Goal: Transaction & Acquisition: Purchase product/service

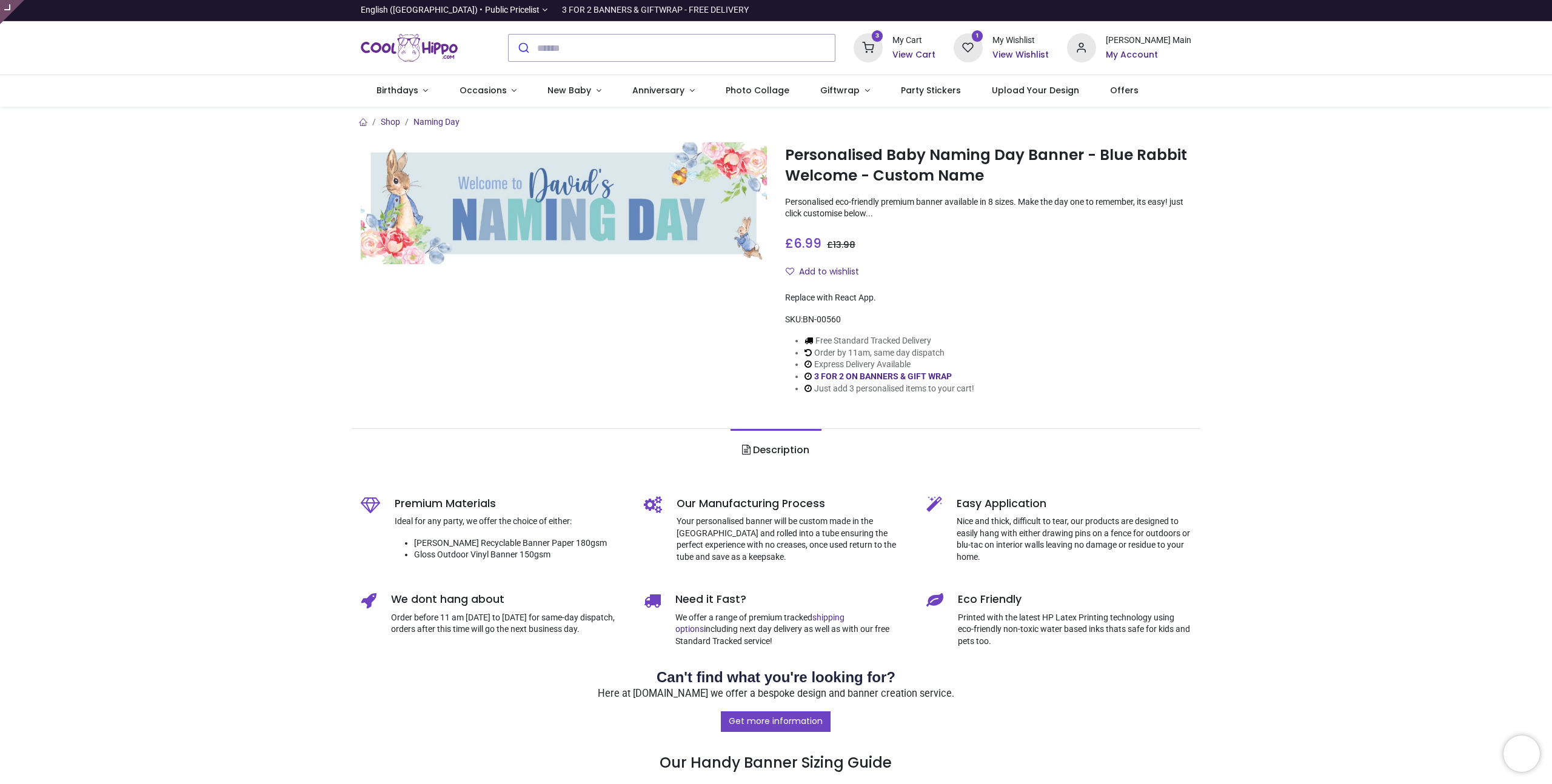
type input "**********"
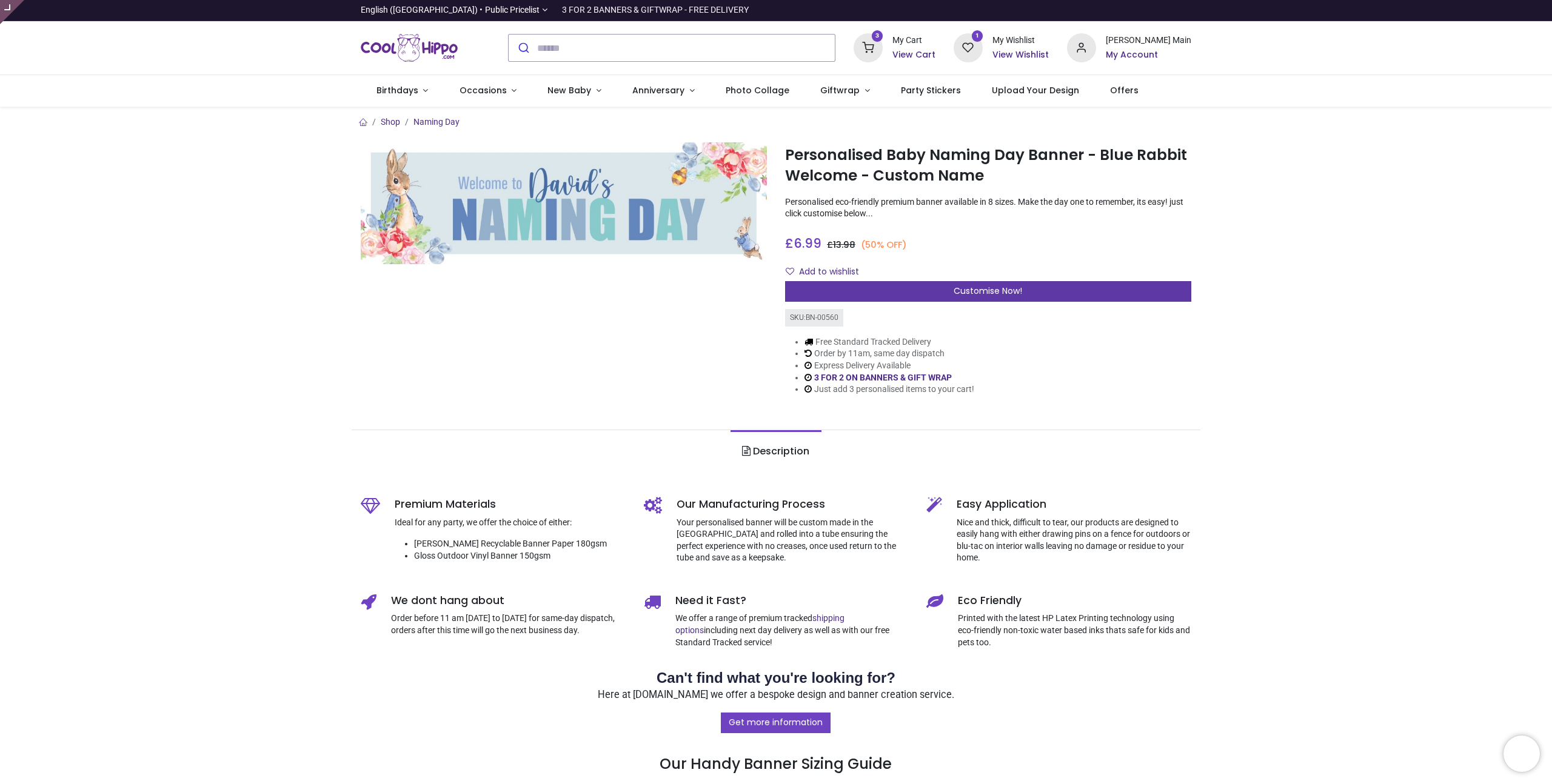
click at [934, 291] on div "Customise Now!" at bounding box center [988, 292] width 406 height 21
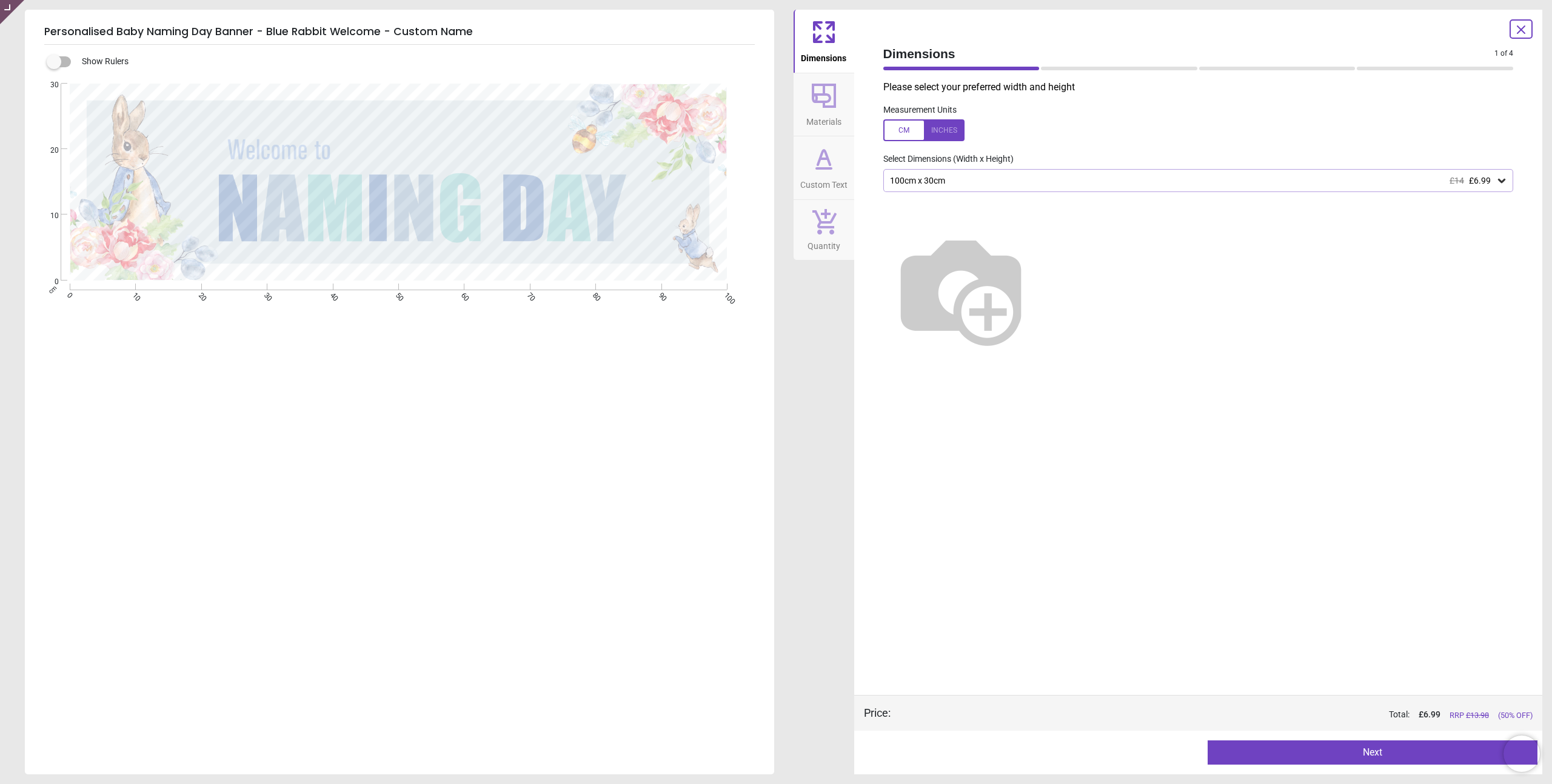
click at [820, 98] on icon at bounding box center [824, 95] width 29 height 29
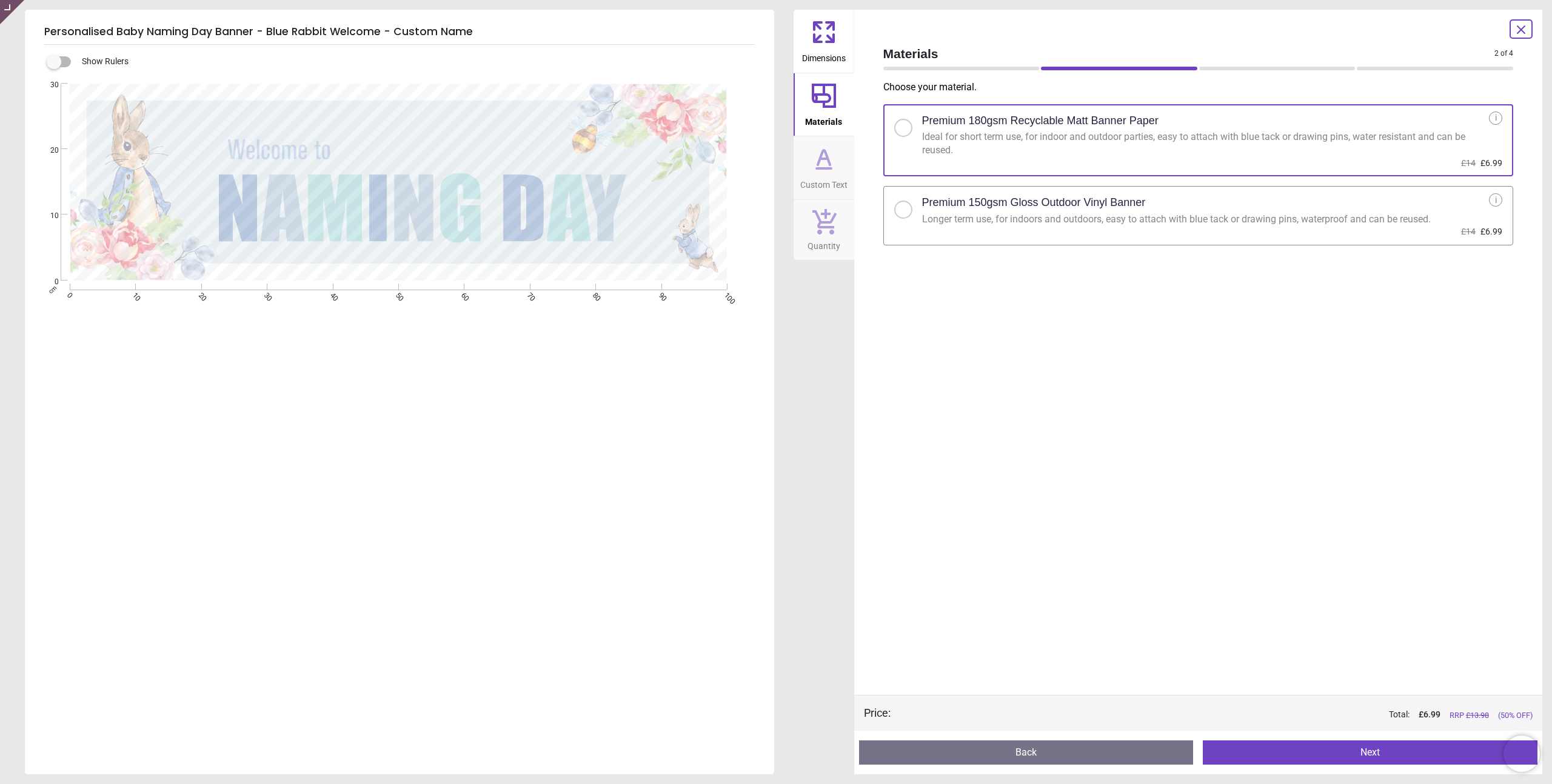
click at [819, 162] on icon at bounding box center [824, 157] width 12 height 15
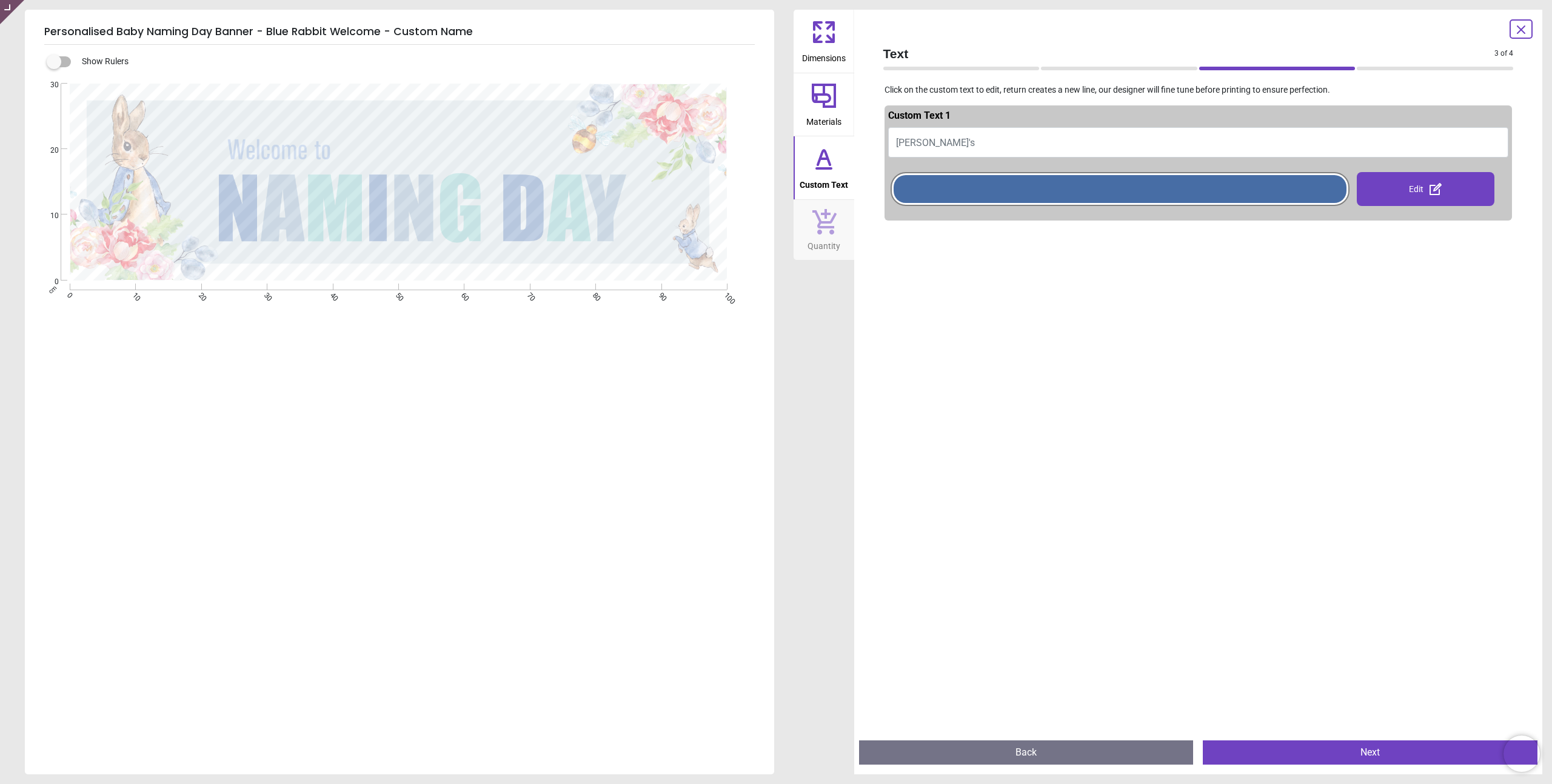
click at [824, 242] on span "Quantity" at bounding box center [824, 243] width 33 height 18
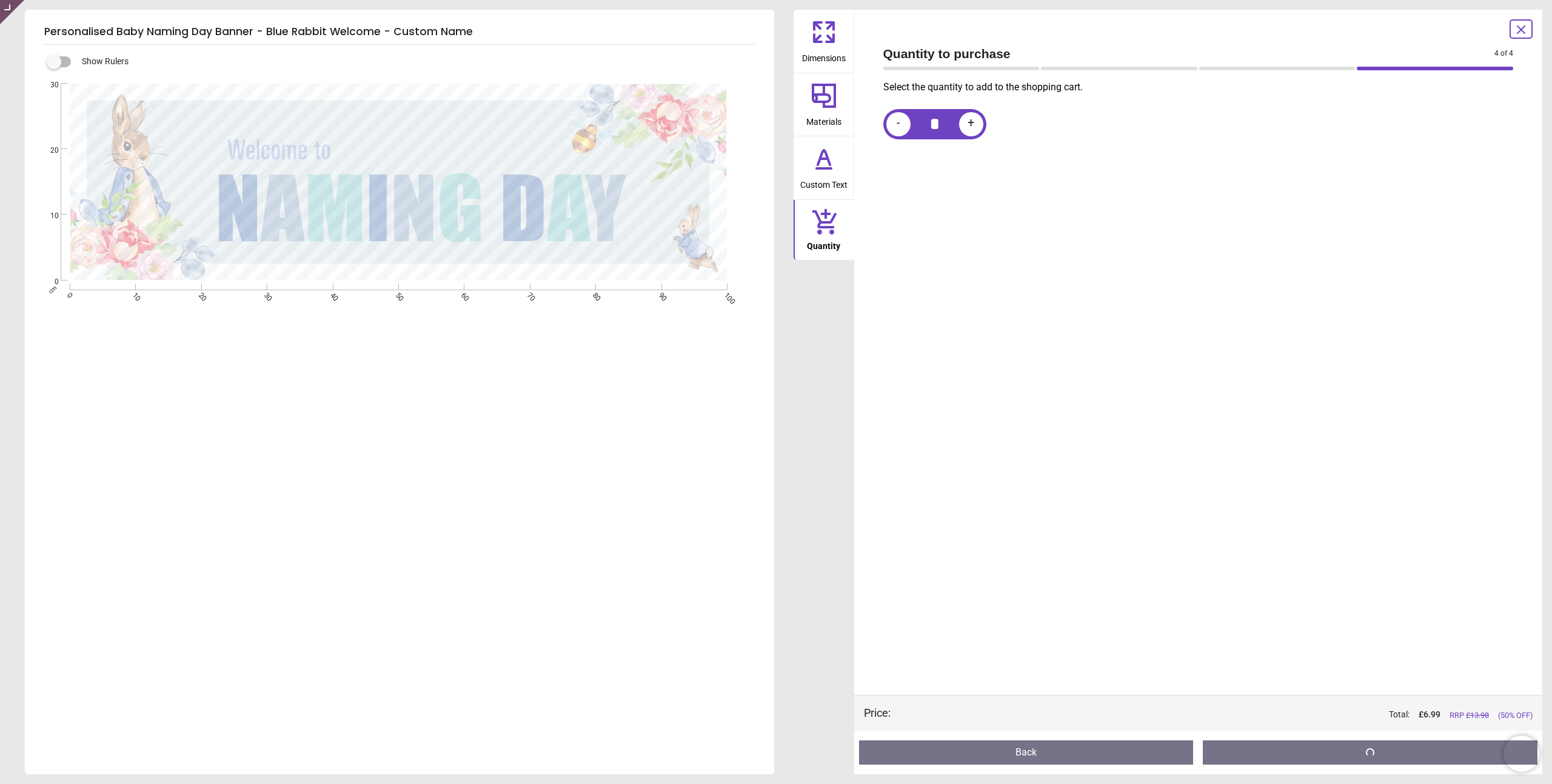
click at [826, 185] on span "Custom Text" at bounding box center [824, 182] width 47 height 18
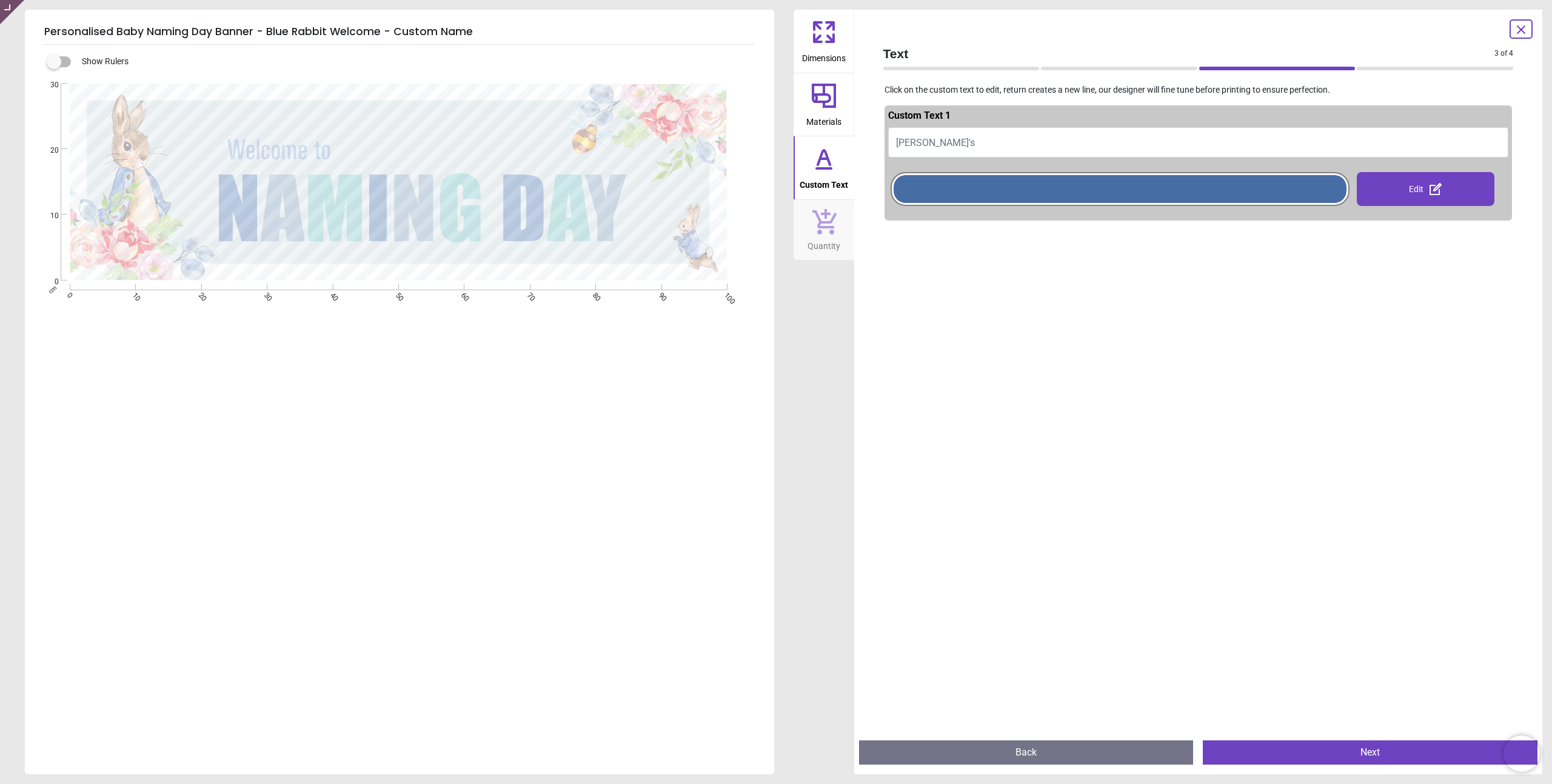
click at [953, 144] on button "David's" at bounding box center [1198, 142] width 621 height 30
click at [799, 100] on button "Materials" at bounding box center [824, 105] width 61 height 63
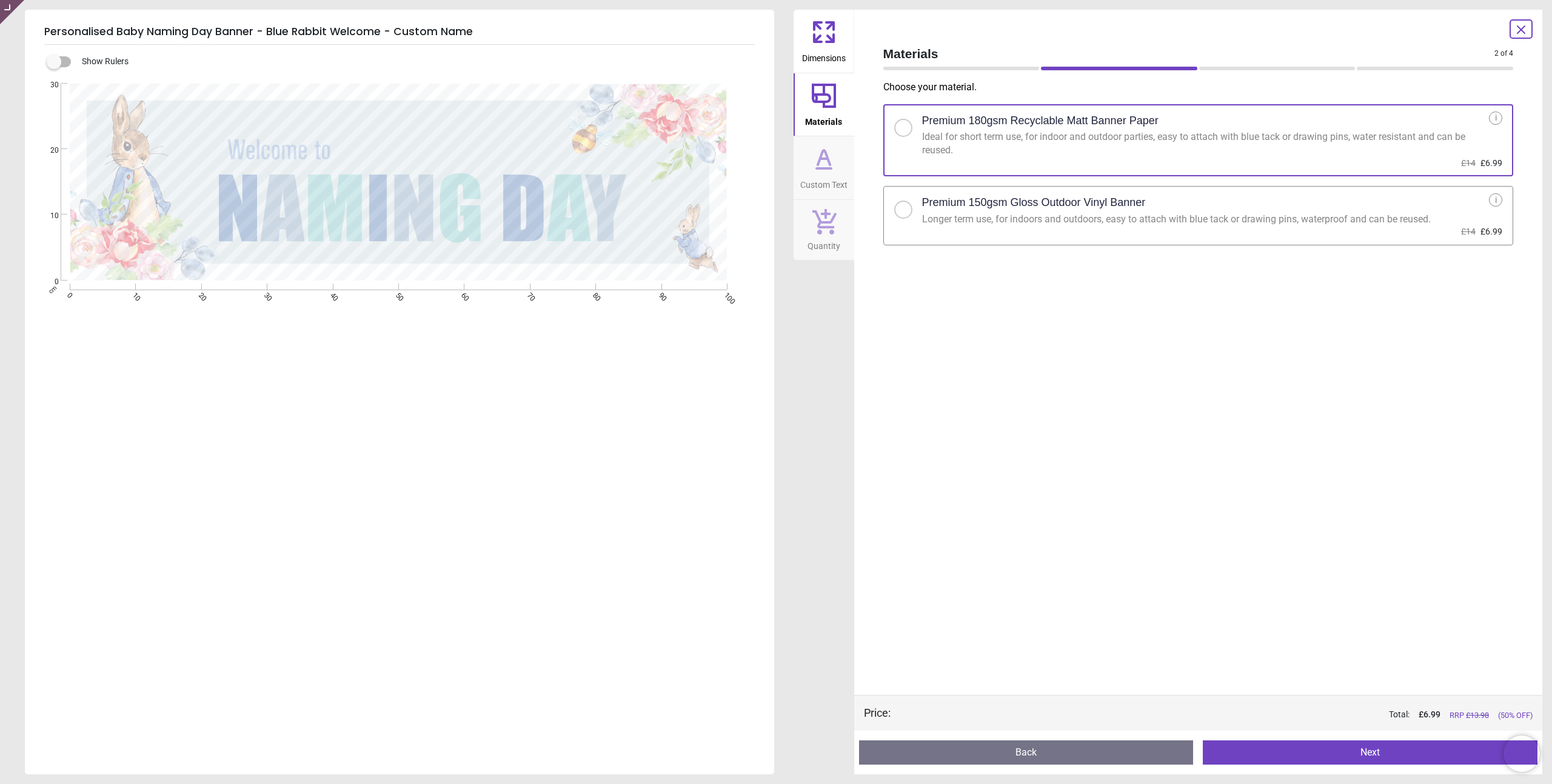
click at [810, 40] on icon at bounding box center [824, 32] width 29 height 29
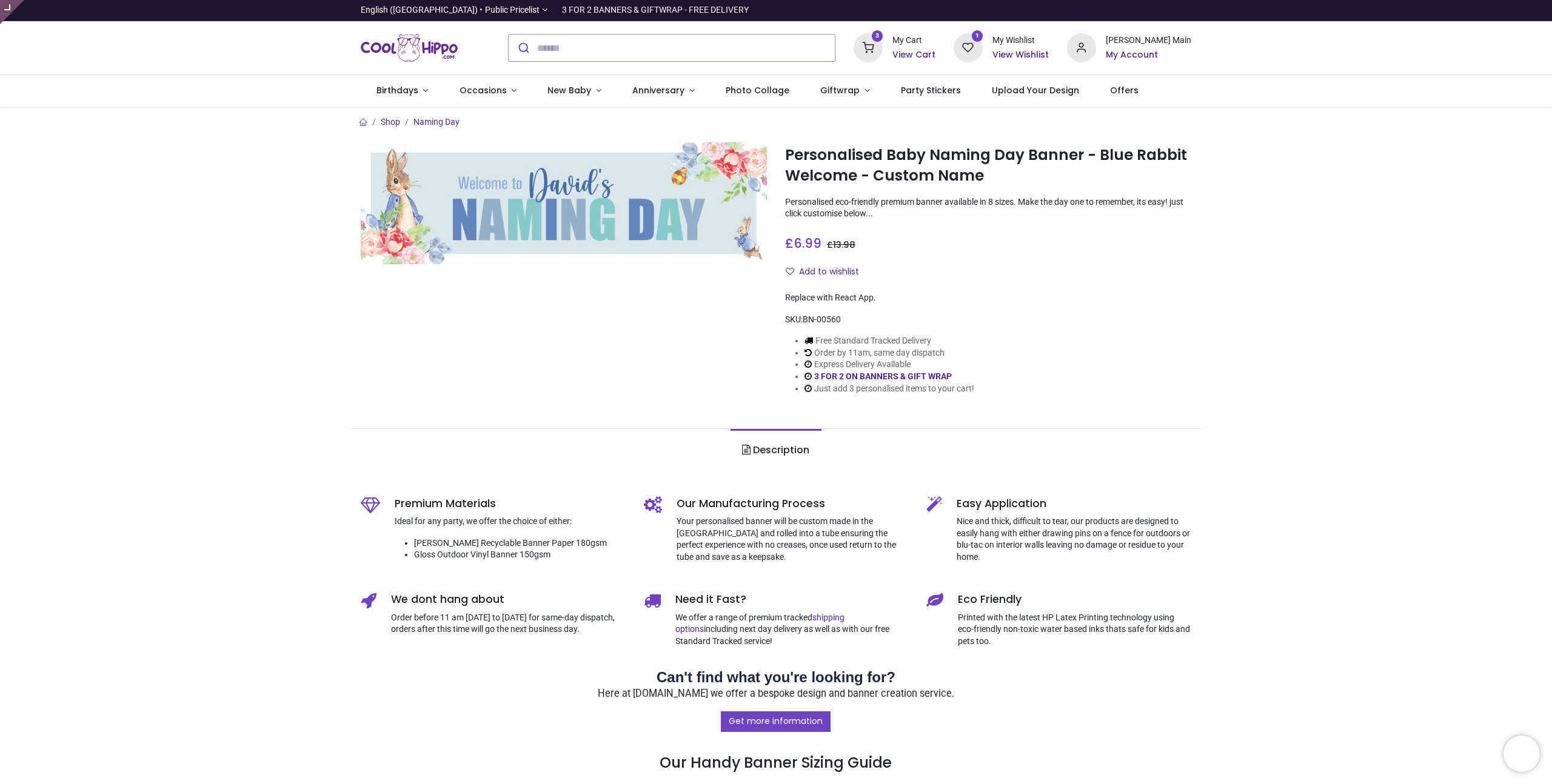
type input "**********"
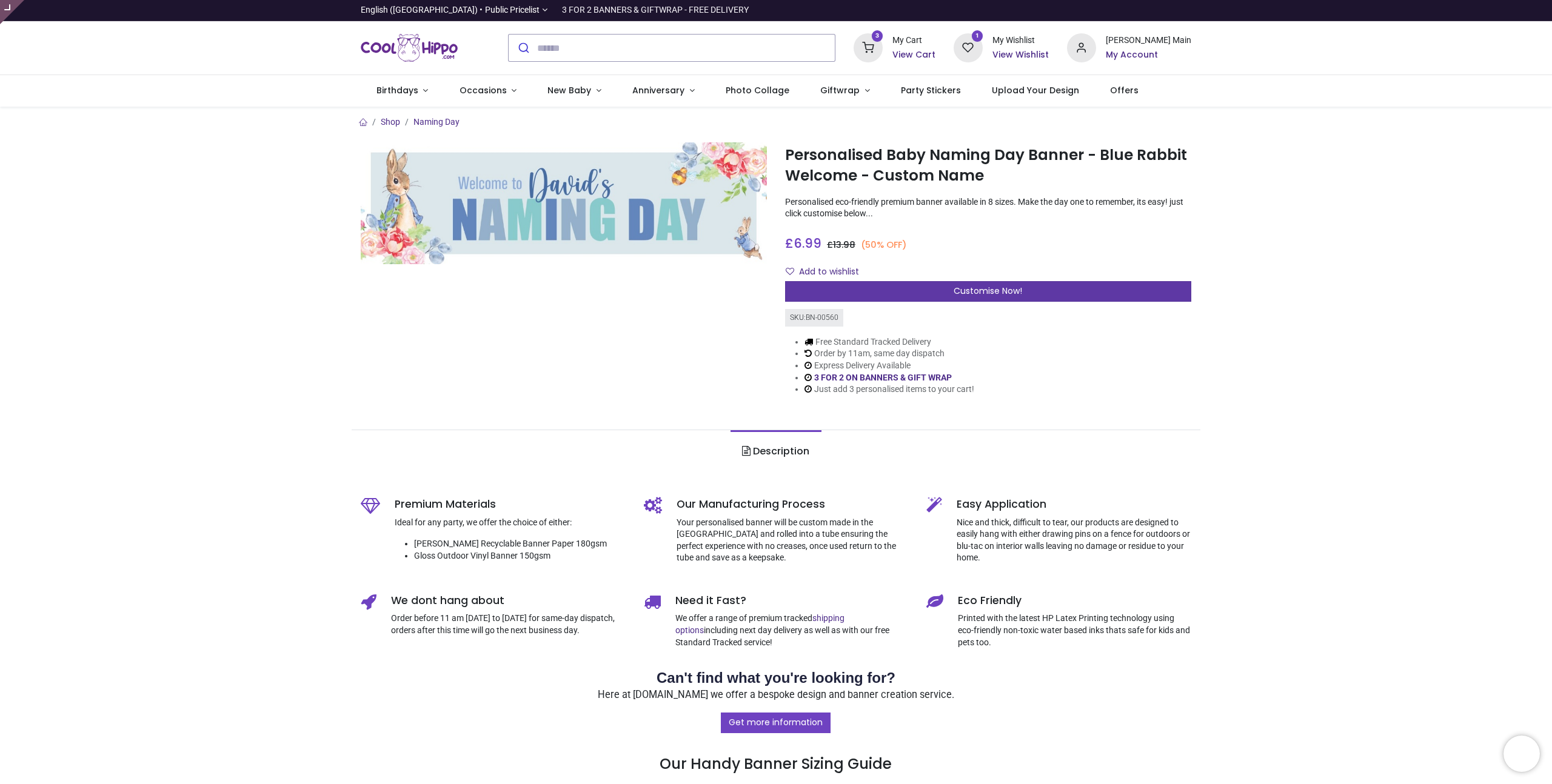
click at [954, 297] on div "Customise Now!" at bounding box center [988, 292] width 406 height 21
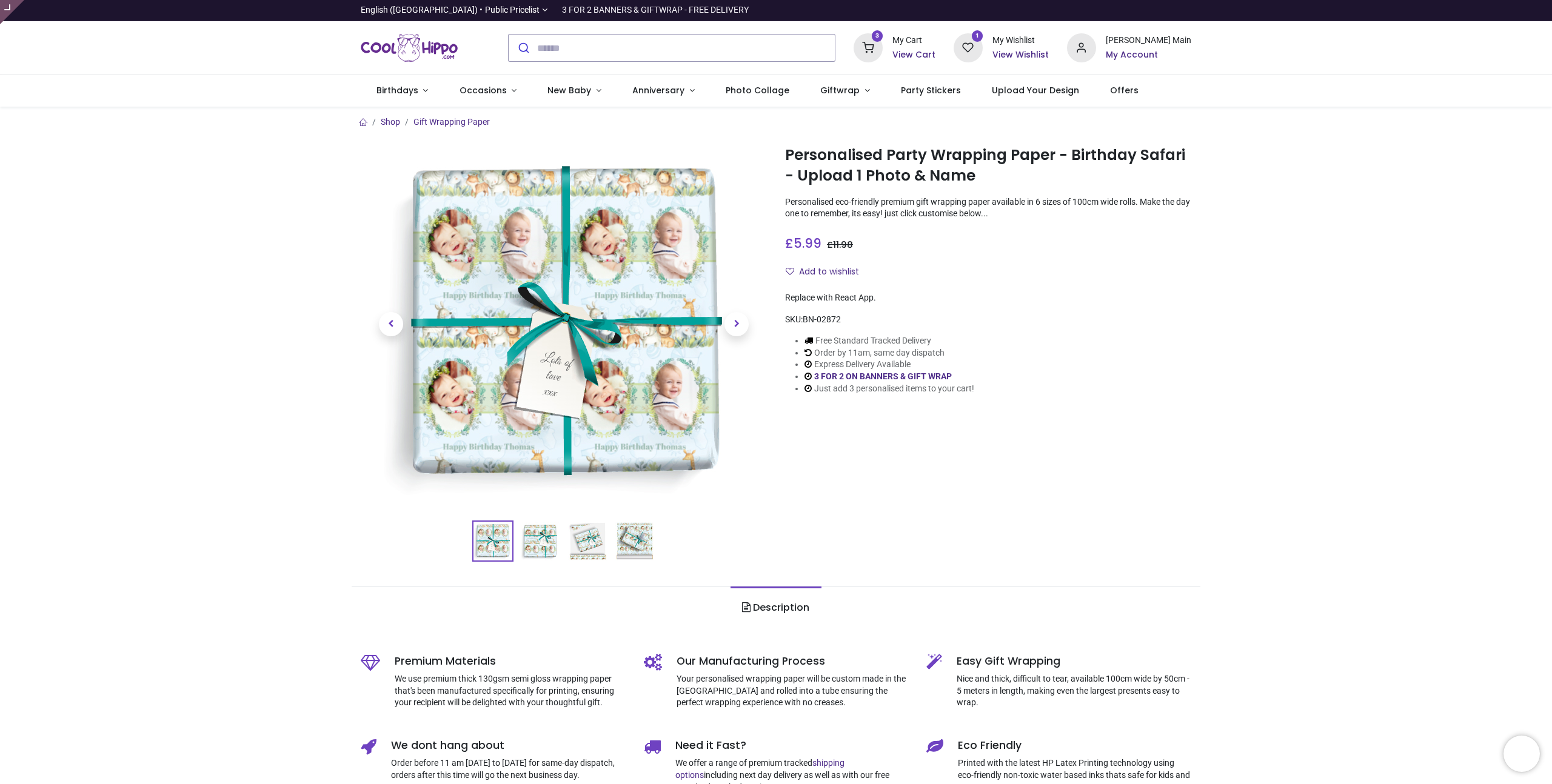
type input "**********"
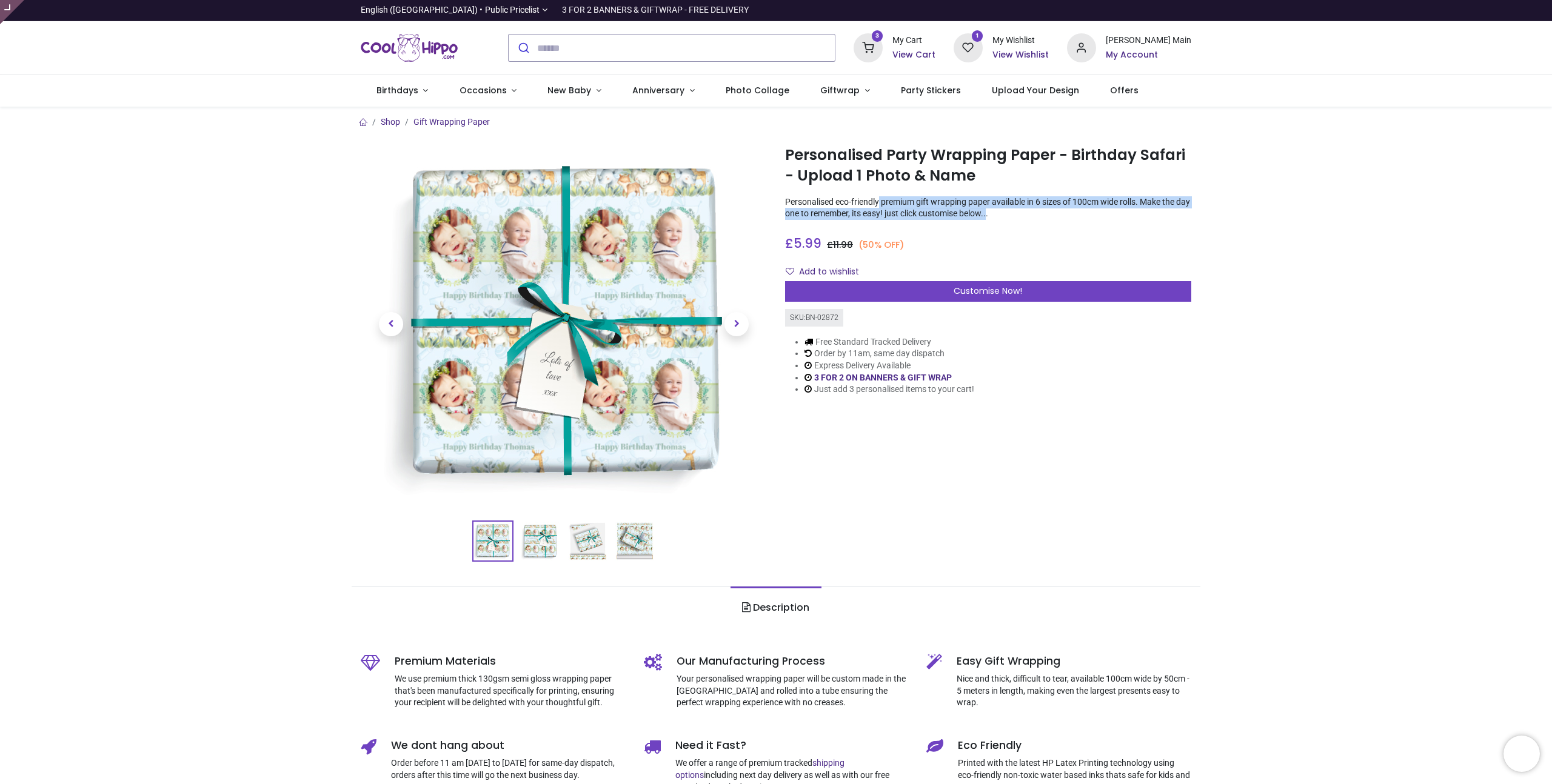
drag, startPoint x: 884, startPoint y: 203, endPoint x: 1027, endPoint y: 214, distance: 143.4
click at [1027, 214] on p "Personalised eco-friendly premium gift wrapping paper available in 6 sizes of 1…" at bounding box center [988, 208] width 406 height 24
click at [1033, 215] on p "Personalised eco-friendly premium gift wrapping paper available in 6 sizes of 1…" at bounding box center [988, 208] width 406 height 24
drag, startPoint x: 1035, startPoint y: 214, endPoint x: 787, endPoint y: 201, distance: 248.3
click at [787, 201] on p "Personalised eco-friendly premium gift wrapping paper available in 6 sizes of 1…" at bounding box center [988, 208] width 406 height 24
